Goal: Communication & Community: Answer question/provide support

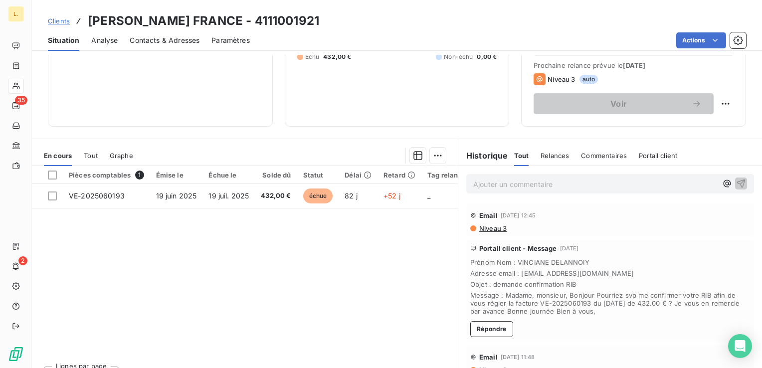
scroll to position [158, 0]
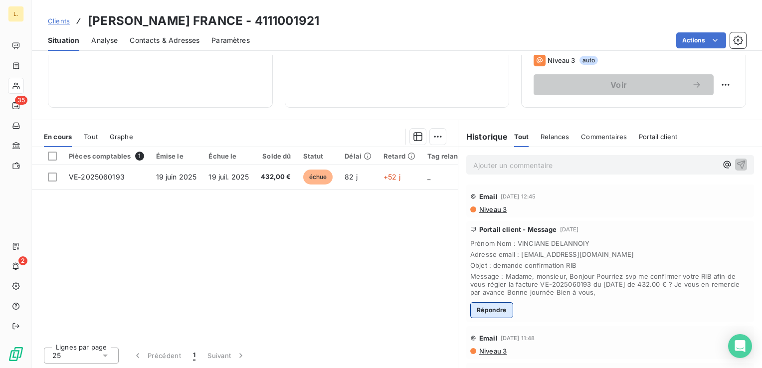
click at [494, 309] on button "Répondre" at bounding box center [491, 310] width 43 height 16
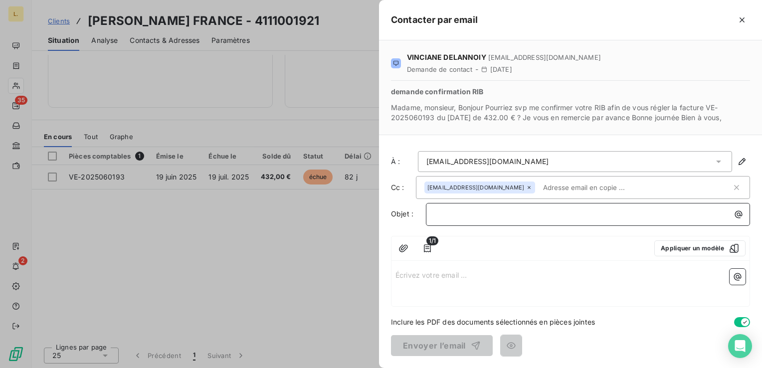
click at [457, 212] on p "﻿" at bounding box center [590, 214] width 312 height 11
click at [465, 276] on p "Écrivez votre email ... ﻿" at bounding box center [571, 274] width 350 height 11
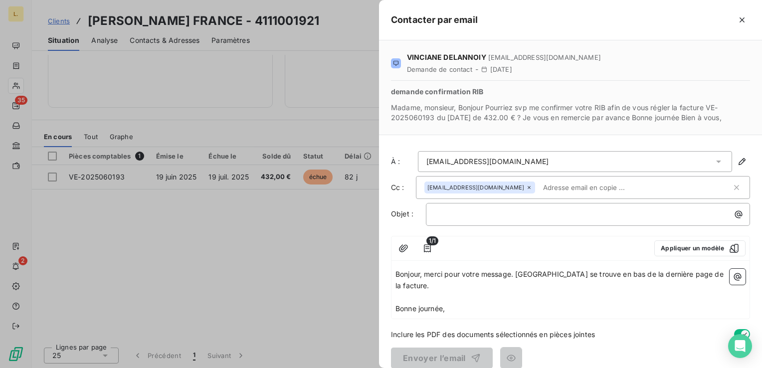
click at [514, 276] on span "Bonjour, merci pour votre message. [GEOGRAPHIC_DATA] se trouve en bas de la der…" at bounding box center [561, 280] width 330 height 20
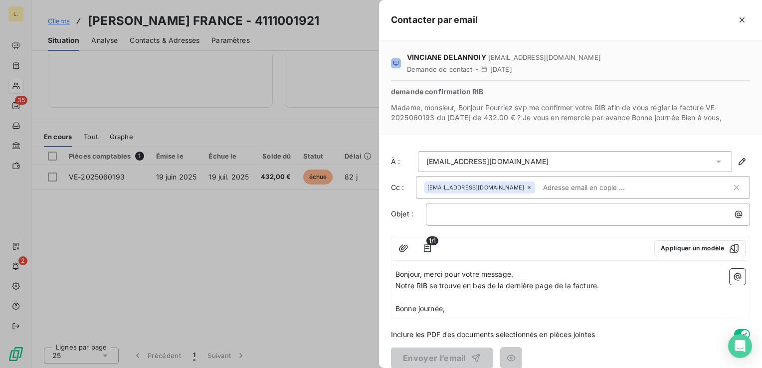
click at [427, 273] on span "Bonjour, merci pour votre message." at bounding box center [455, 274] width 118 height 8
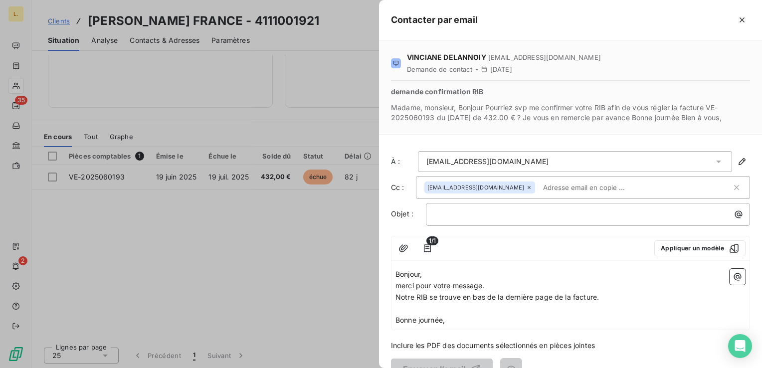
click at [417, 306] on p "﻿" at bounding box center [571, 308] width 350 height 11
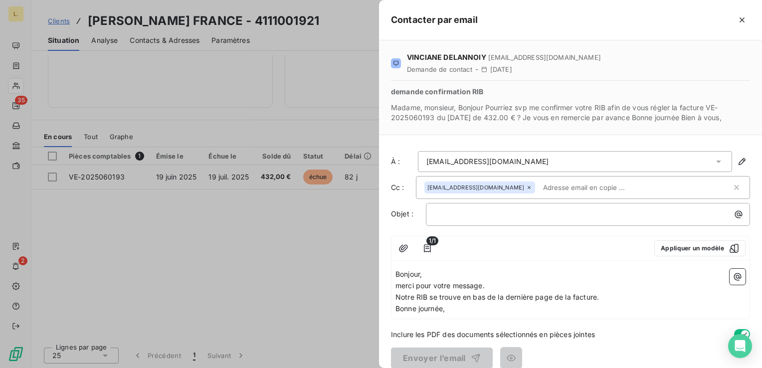
click at [399, 282] on span "merci pour votre message." at bounding box center [440, 285] width 89 height 8
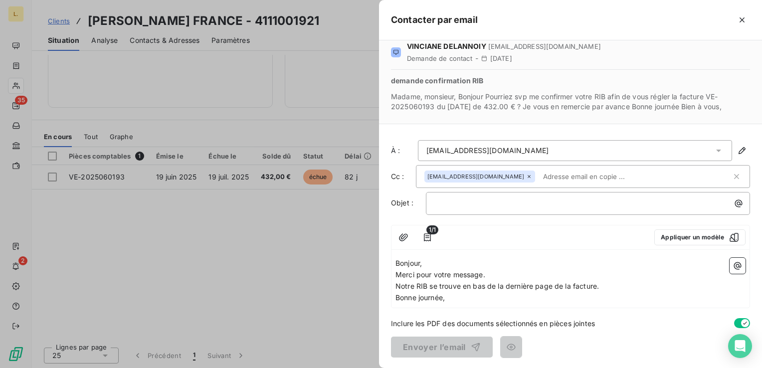
click at [485, 298] on p "Bonne journée," at bounding box center [571, 297] width 350 height 11
click at [450, 202] on p "﻿" at bounding box center [590, 203] width 312 height 11
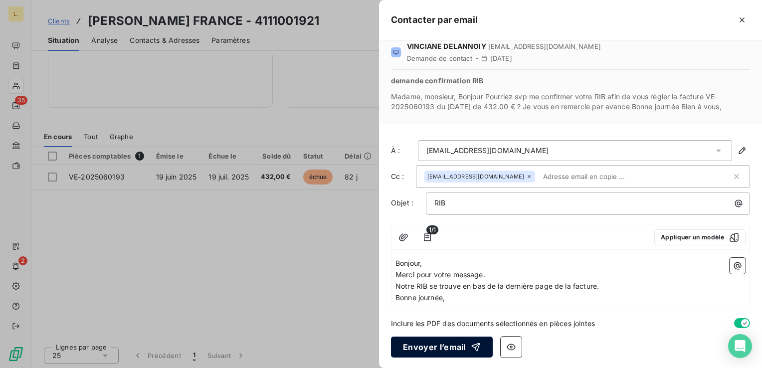
click at [425, 355] on button "Envoyer l’email" at bounding box center [442, 347] width 102 height 21
